Goal: Task Accomplishment & Management: Use online tool/utility

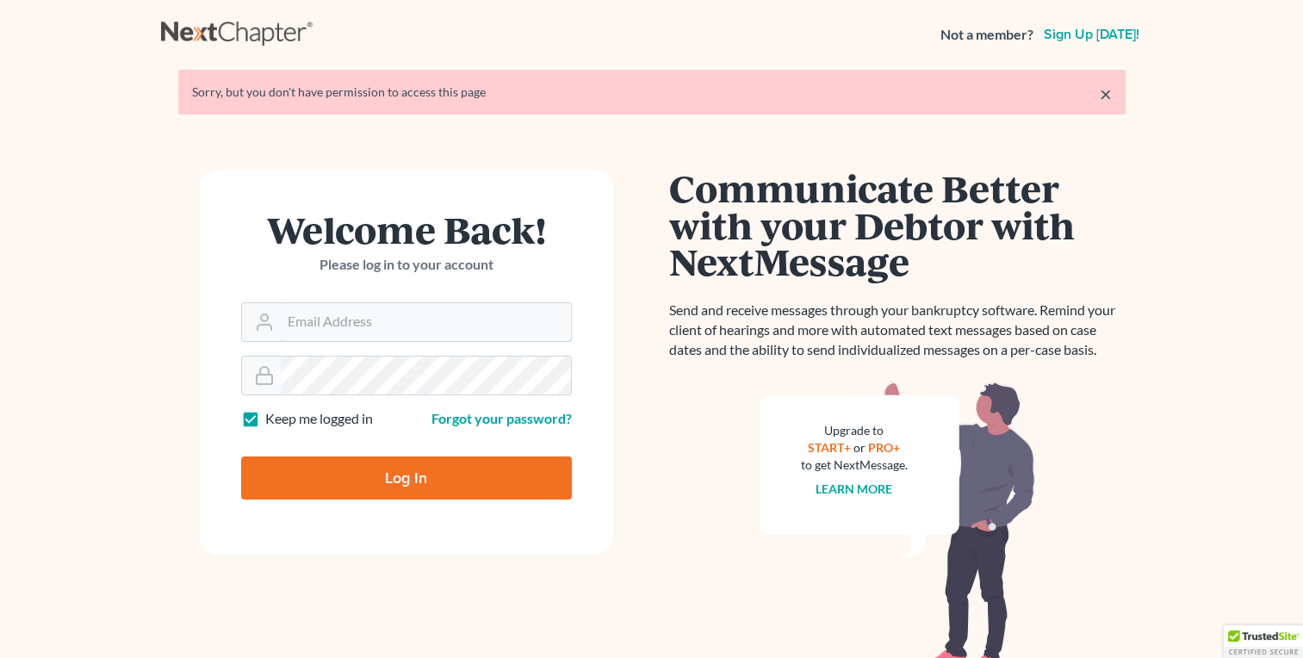
type input "[EMAIL_ADDRESS][DOMAIN_NAME]"
click at [431, 486] on input "Log In" at bounding box center [406, 477] width 331 height 43
type input "Thinking..."
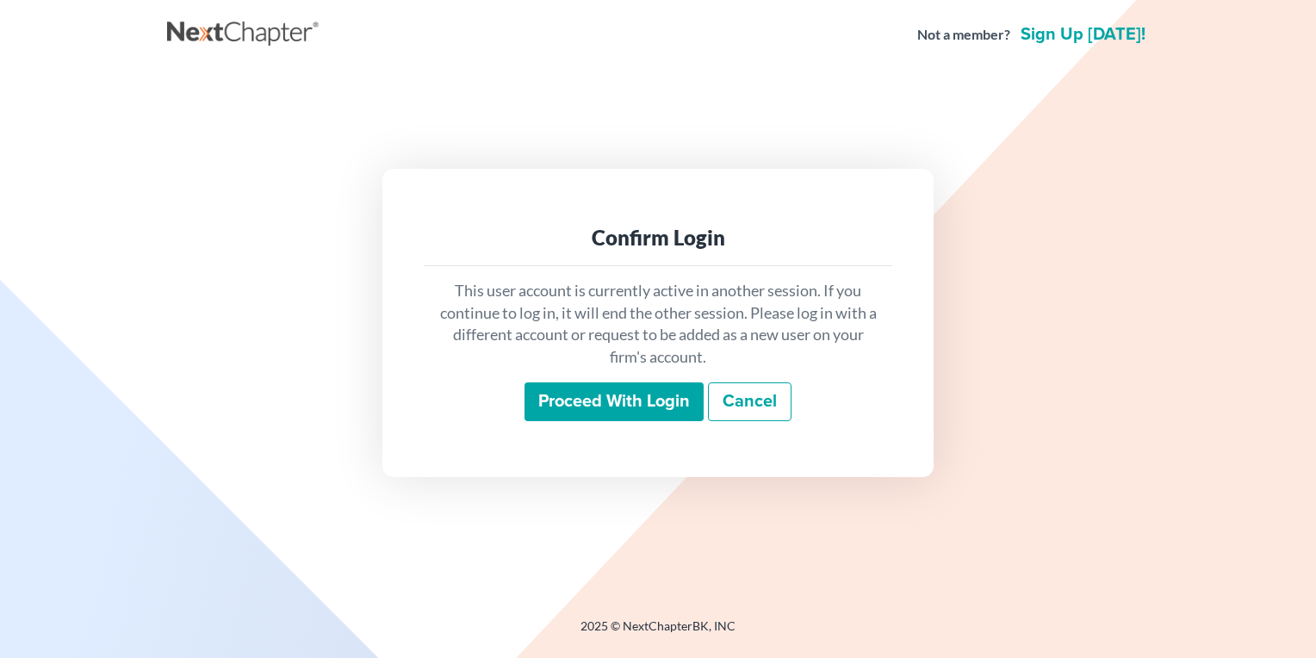
click at [574, 406] on input "Proceed with login" at bounding box center [613, 402] width 179 height 40
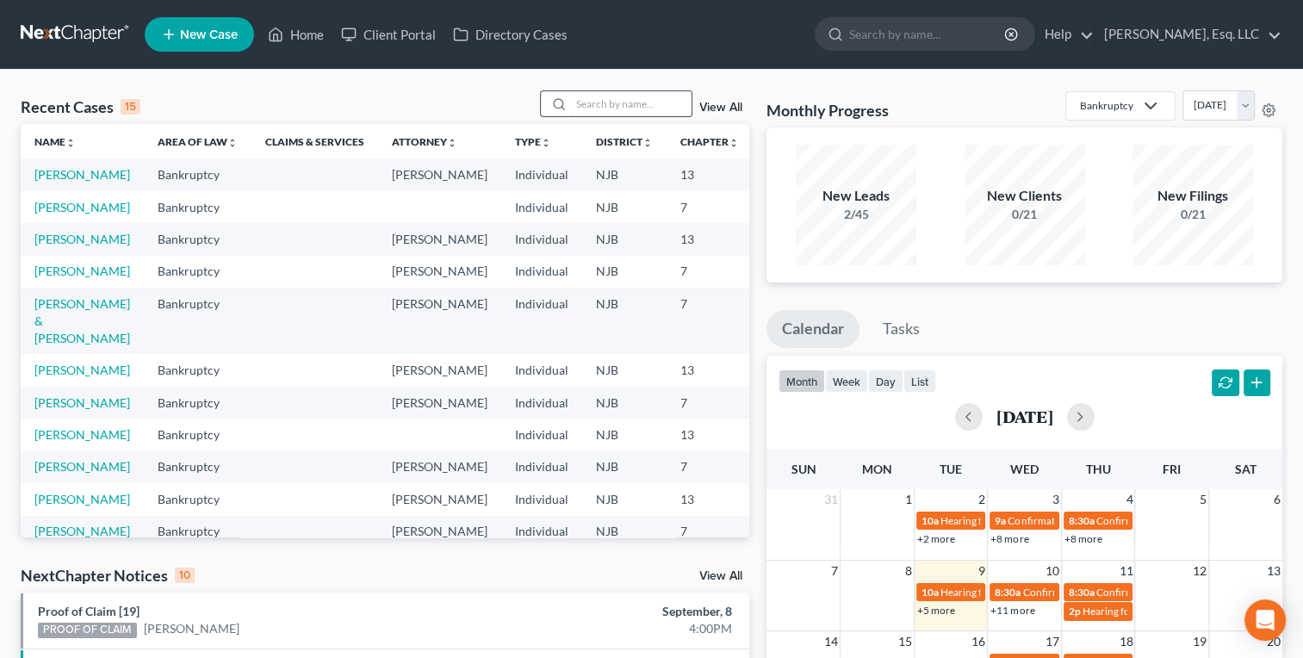
click at [576, 103] on input "search" at bounding box center [631, 103] width 121 height 25
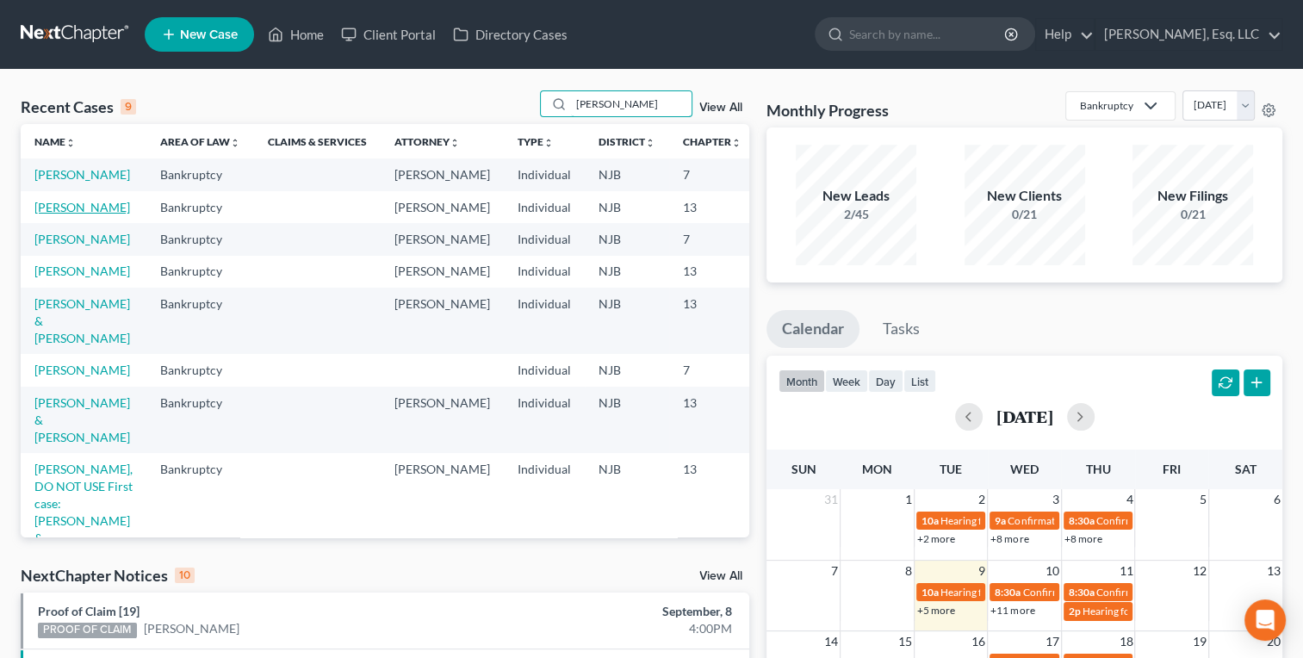
type input "[PERSON_NAME]"
click at [45, 214] on link "[PERSON_NAME]" at bounding box center [82, 207] width 96 height 15
select select "1"
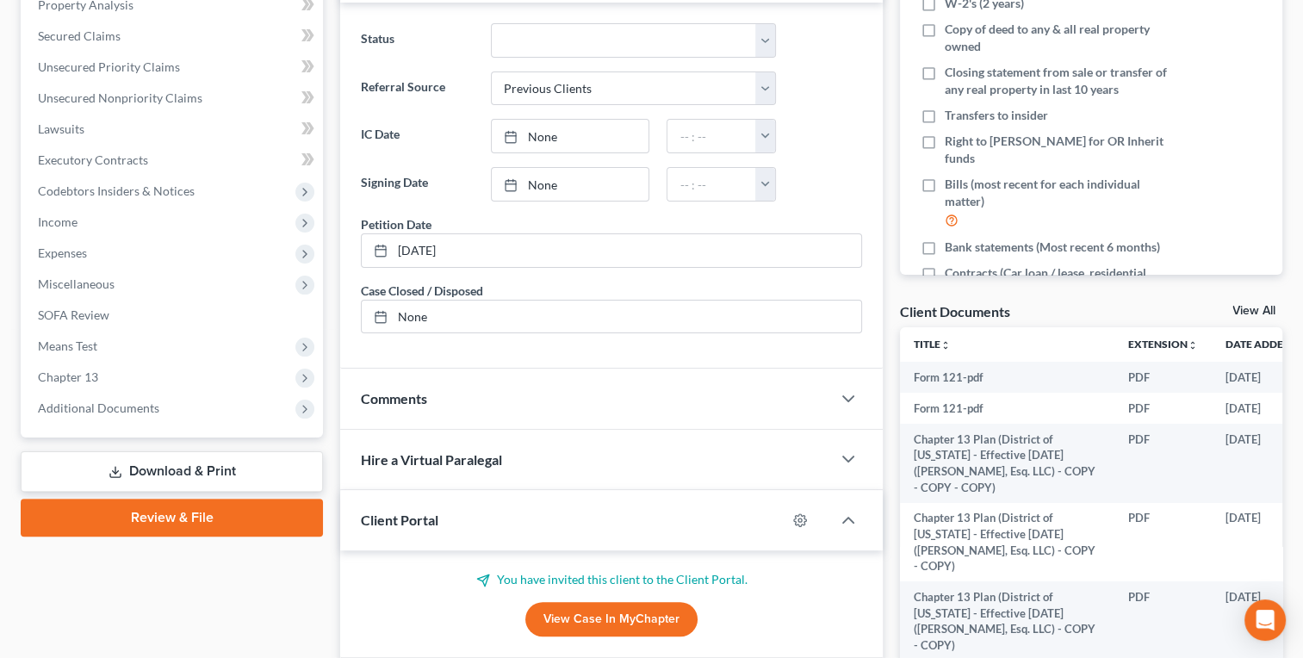
scroll to position [353, 0]
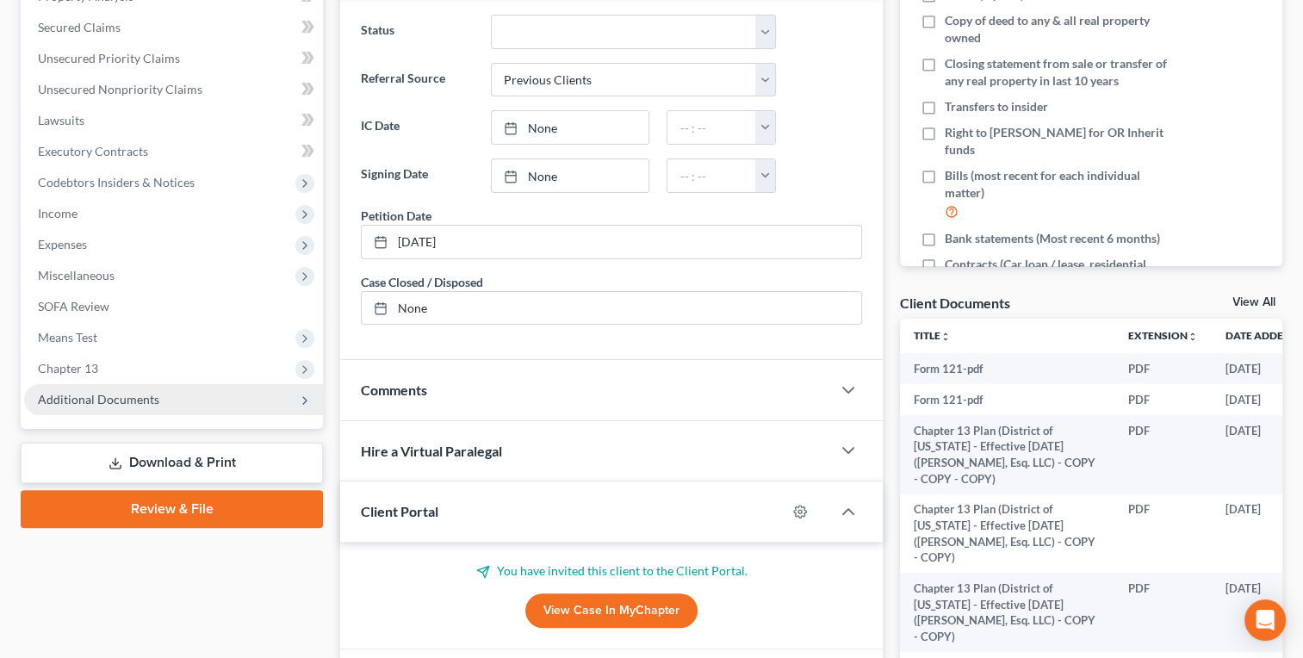
click at [57, 404] on span "Additional Documents" at bounding box center [98, 399] width 121 height 15
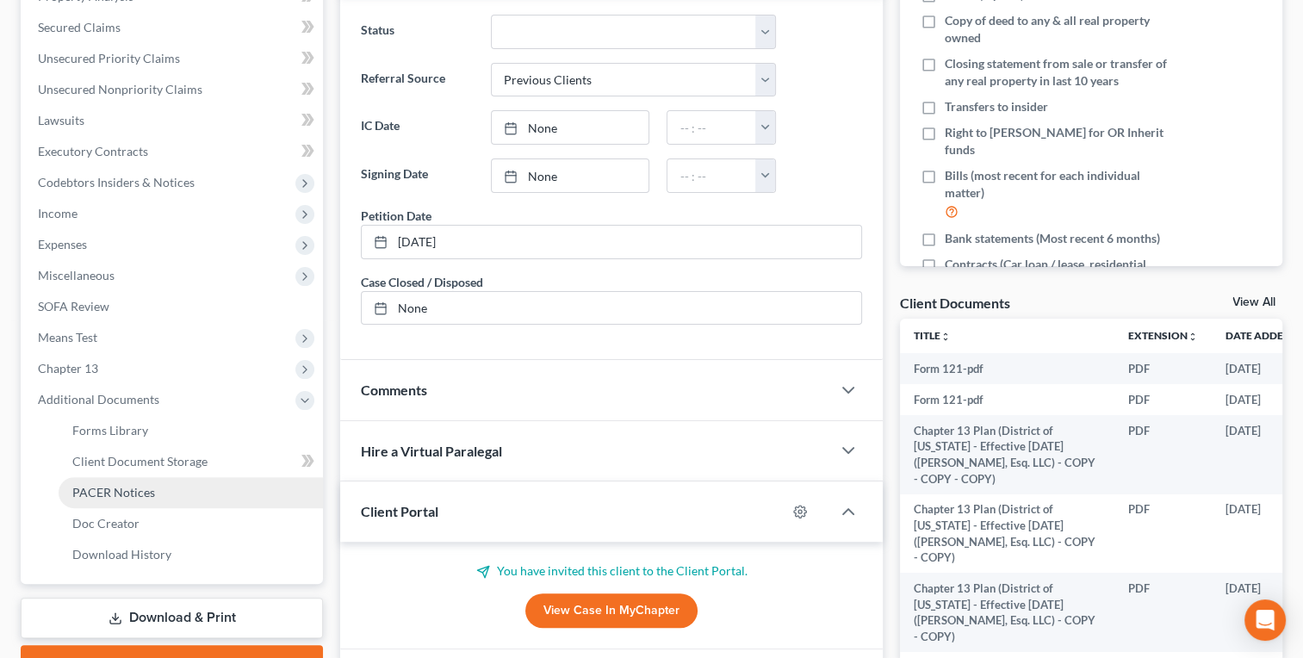
click at [67, 491] on link "PACER Notices" at bounding box center [191, 492] width 264 height 31
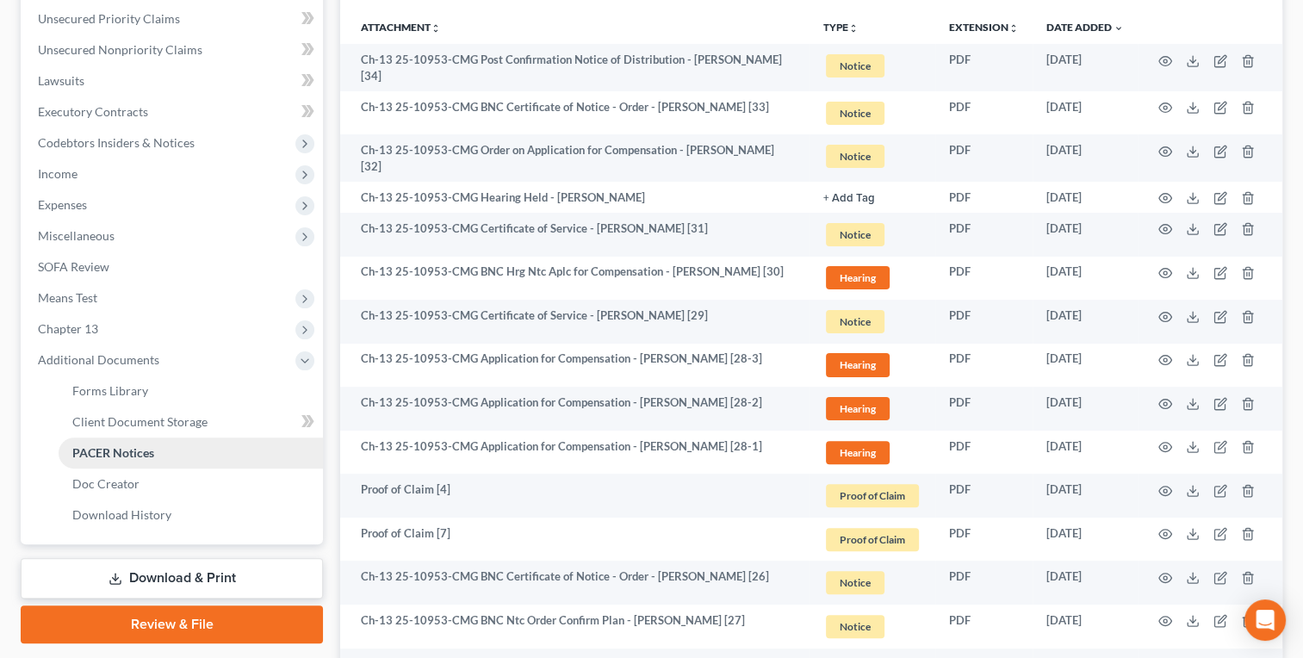
scroll to position [392, 0]
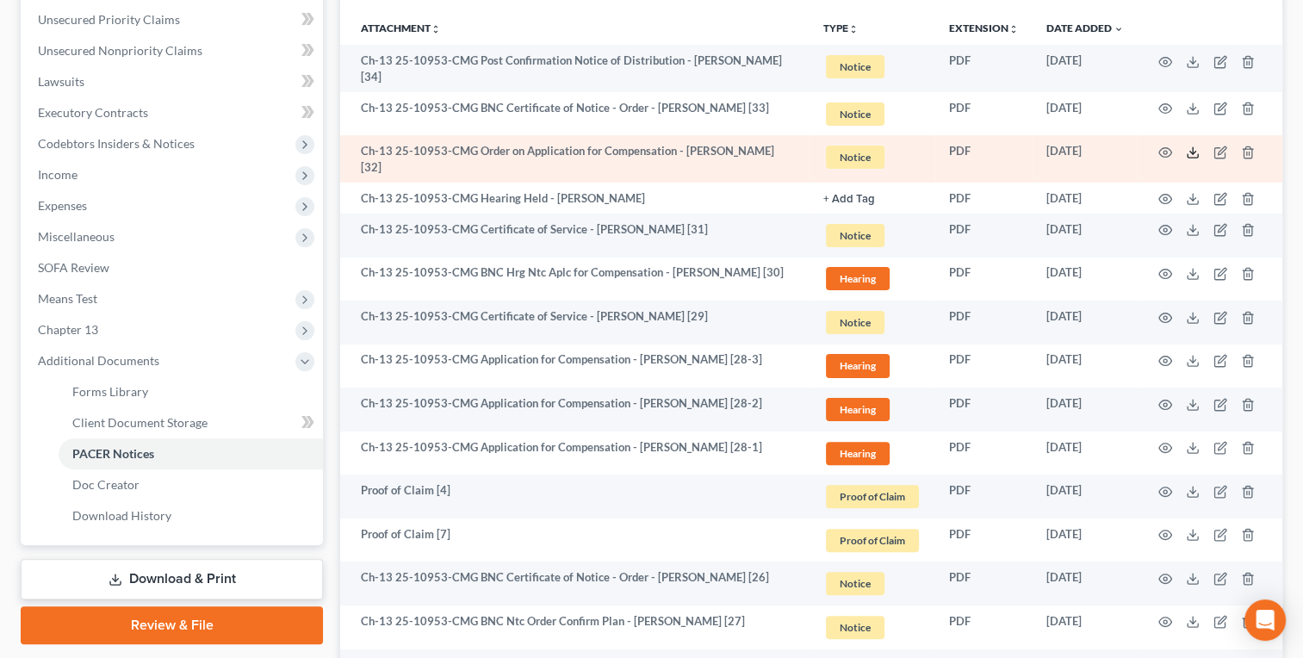
click at [1192, 150] on icon at bounding box center [1193, 153] width 14 height 14
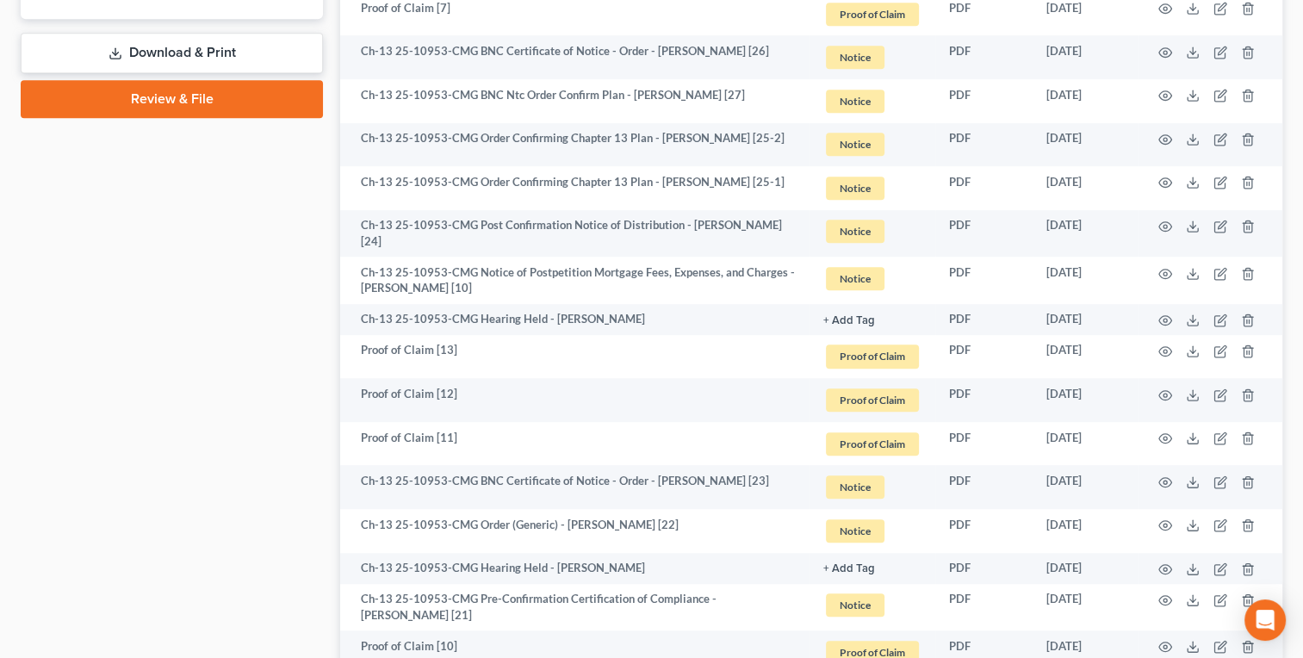
scroll to position [919, 0]
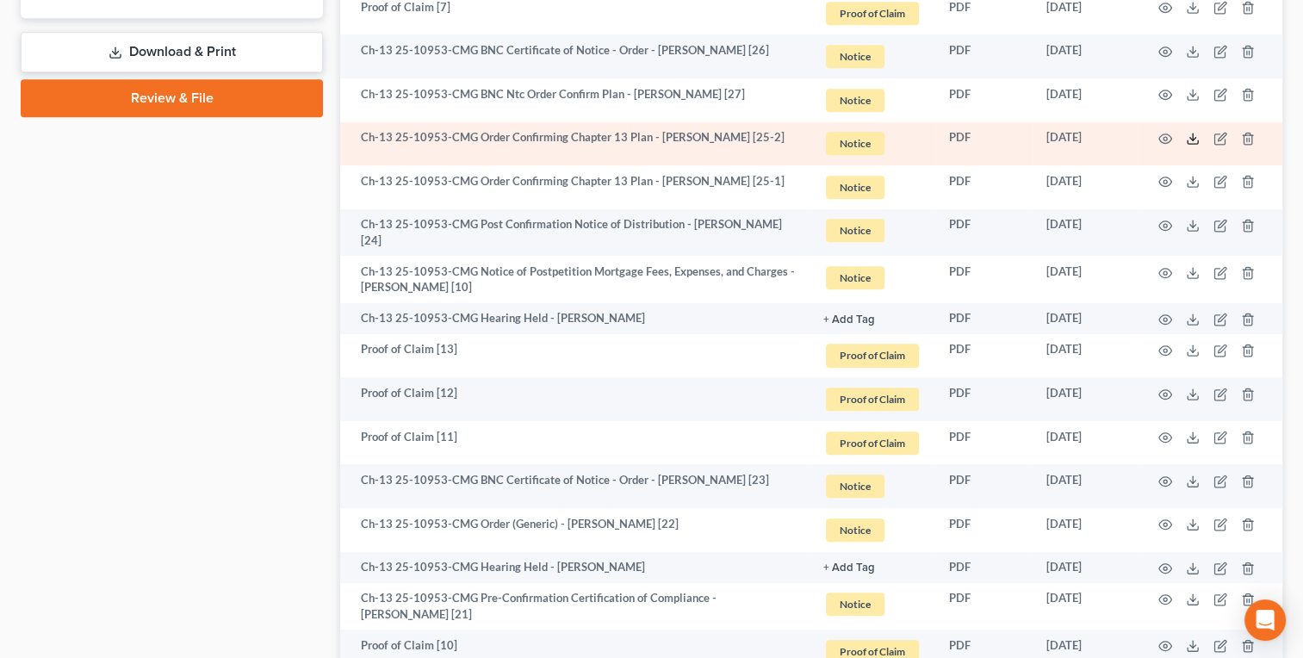
click at [1192, 141] on icon at bounding box center [1193, 139] width 14 height 14
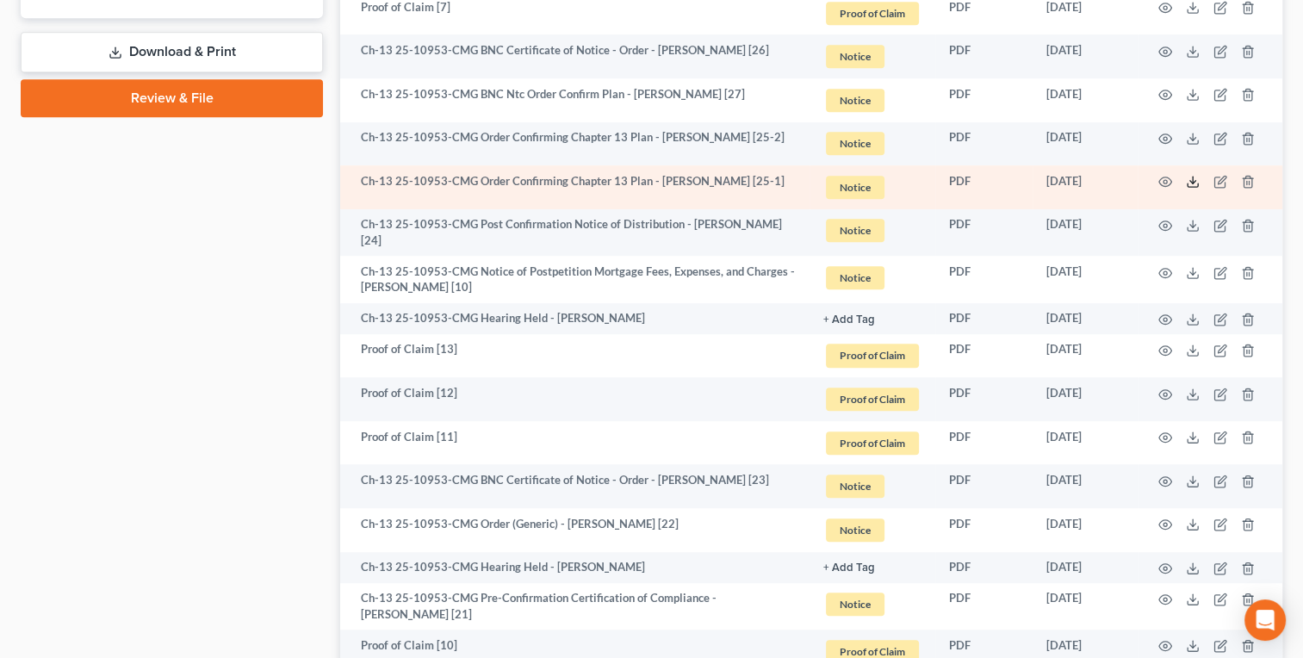
click at [1193, 179] on line at bounding box center [1193, 180] width 0 height 7
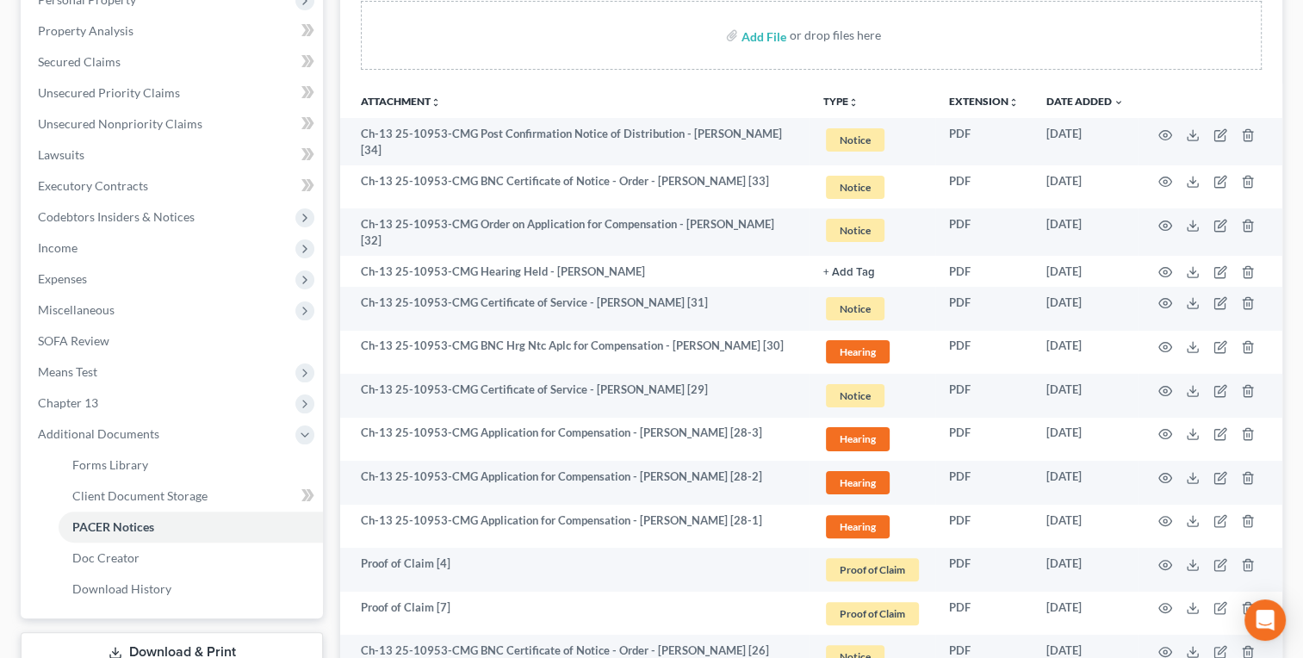
scroll to position [313, 0]
